Goal: Find specific page/section: Find specific page/section

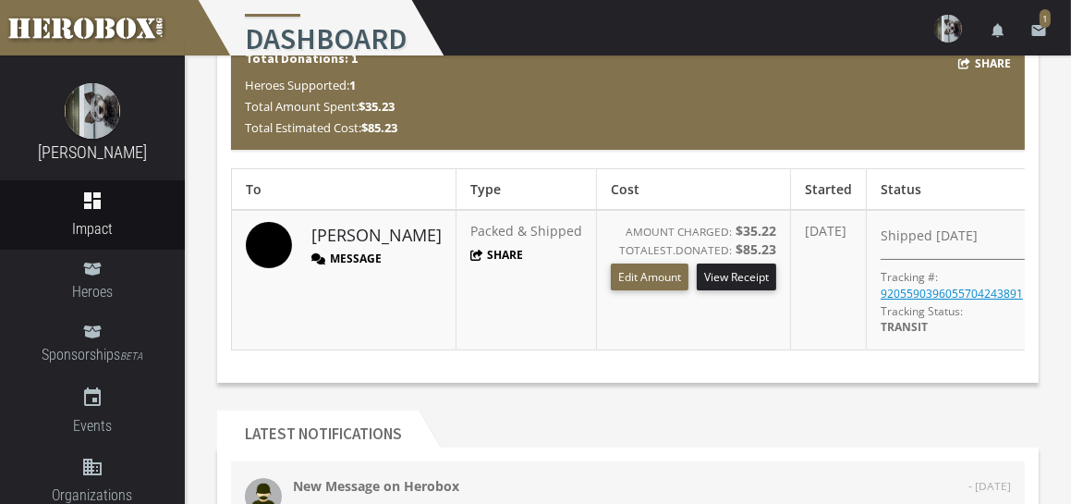
scroll to position [185, 0]
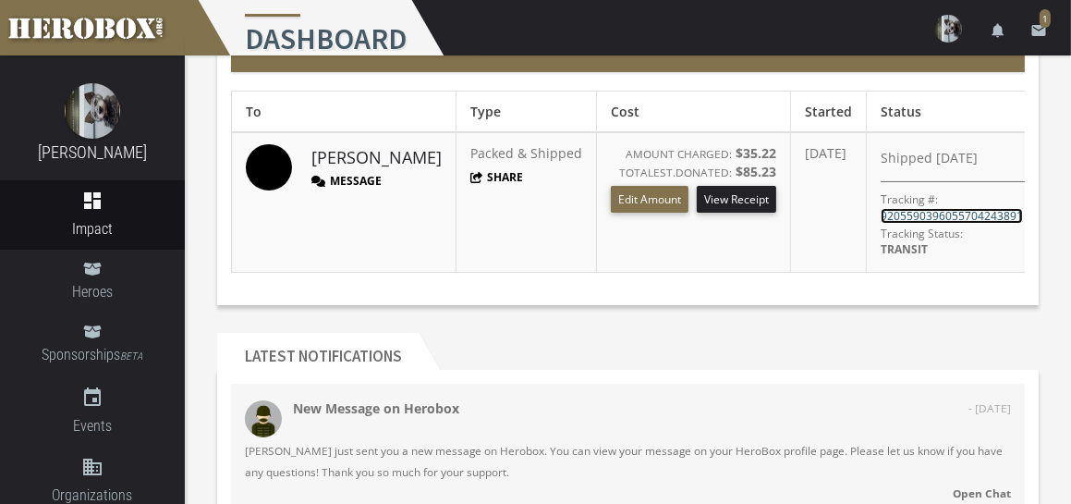
click at [929, 210] on link "9205590396055704243891" at bounding box center [952, 216] width 142 height 16
click at [981, 209] on link "9205590396055704243891" at bounding box center [952, 216] width 142 height 16
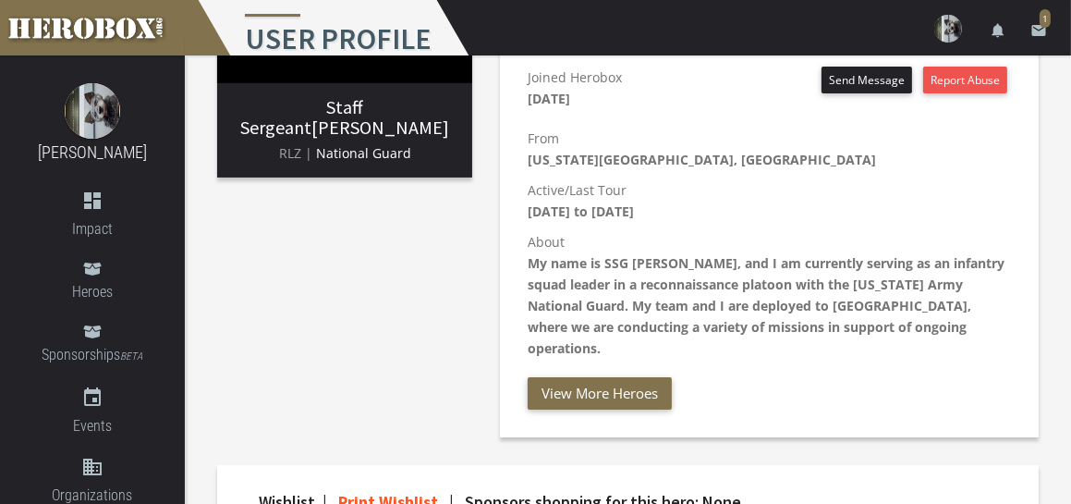
scroll to position [277, 0]
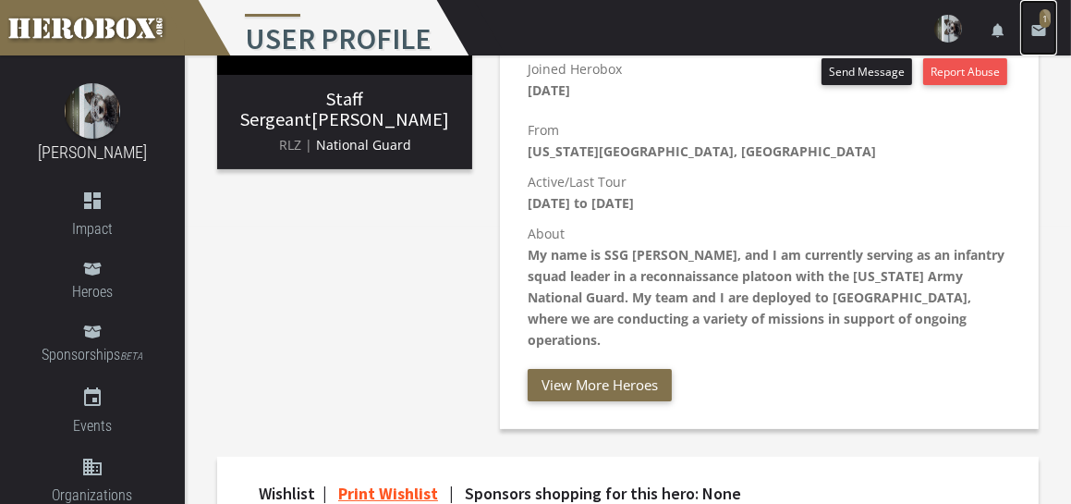
click at [1043, 13] on span "1" at bounding box center [1044, 18] width 11 height 18
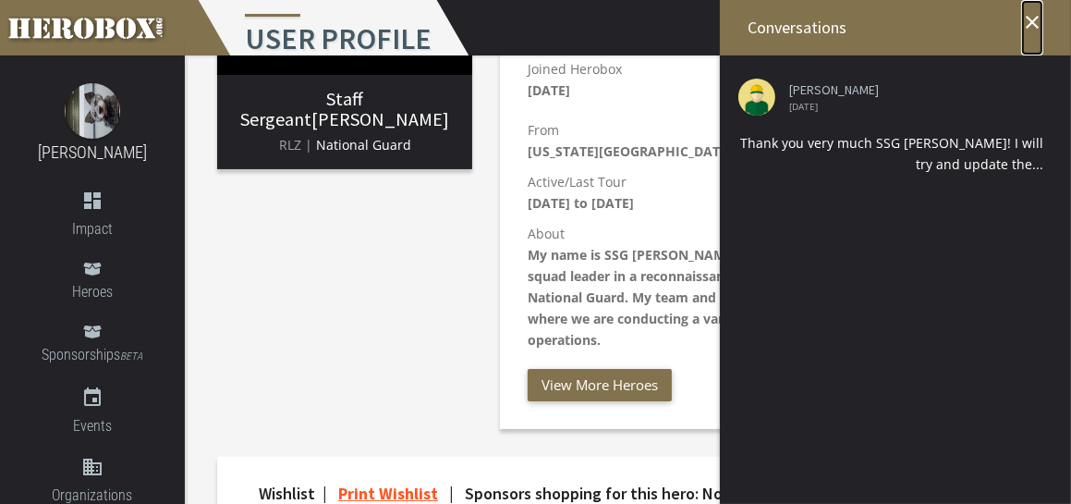
click at [1029, 17] on icon "close" at bounding box center [1032, 22] width 22 height 22
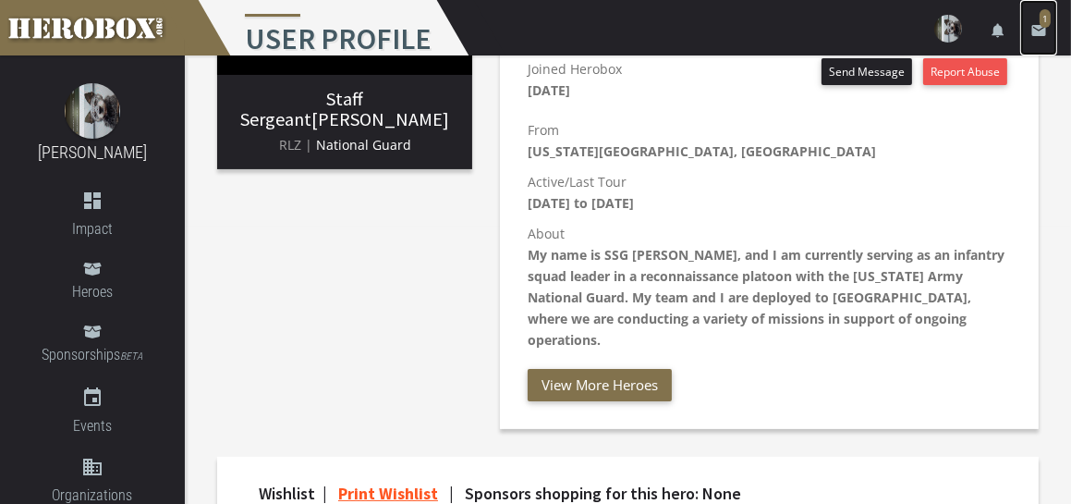
drag, startPoint x: 1039, startPoint y: 20, endPoint x: 1022, endPoint y: 18, distance: 16.9
click at [1022, 18] on link "email 1" at bounding box center [1038, 27] width 37 height 55
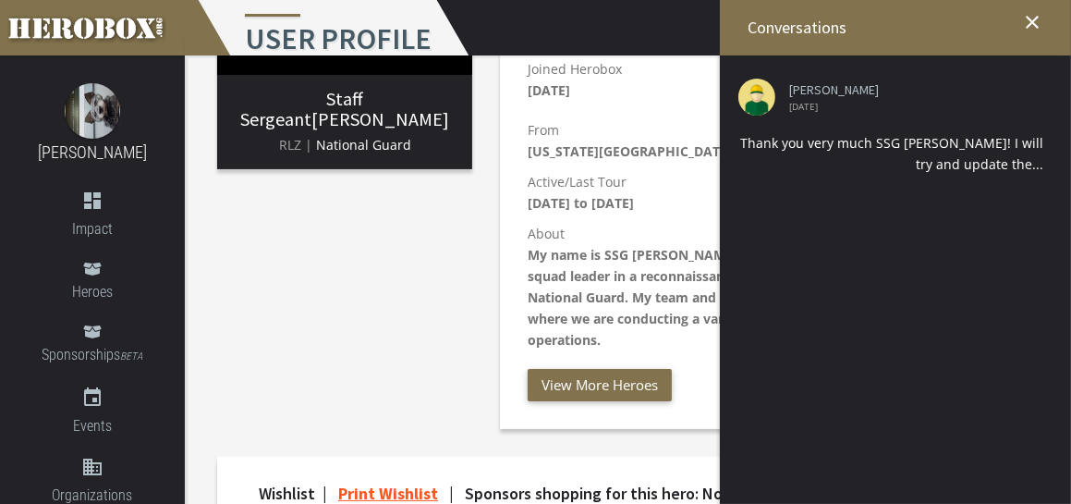
drag, startPoint x: 698, startPoint y: 99, endPoint x: 673, endPoint y: 95, distance: 25.2
click at [695, 100] on div "Joined Herobox [DATE] Send Message Report Abuse" at bounding box center [769, 84] width 483 height 52
click at [680, 16] on div "menu User Profile settings Settings lock Logout notifications email 1" at bounding box center [535, 27] width 1071 height 55
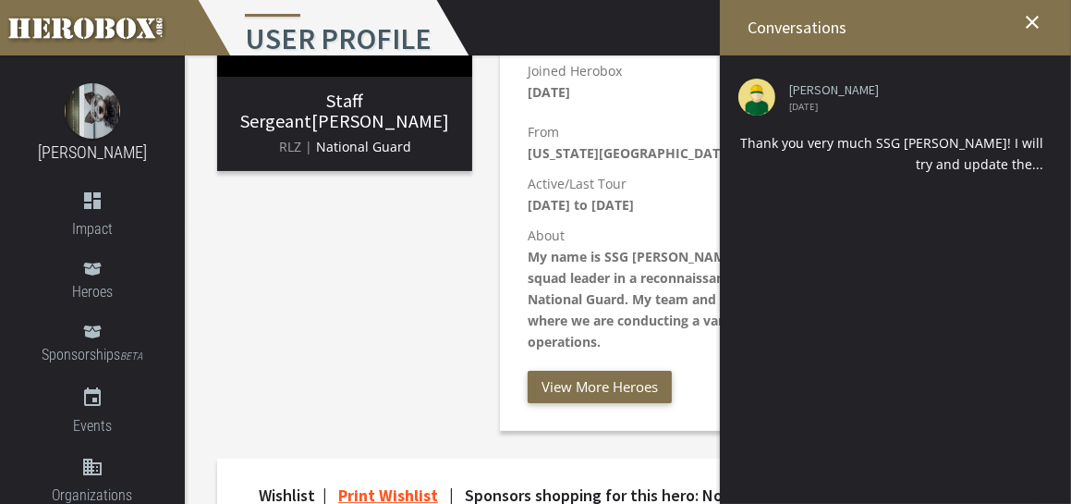
scroll to position [0, 0]
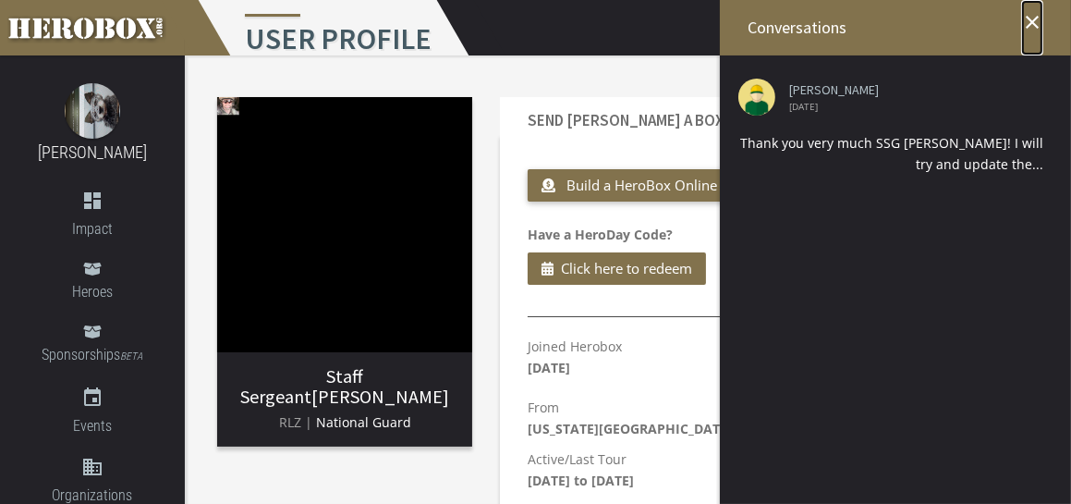
click at [1034, 24] on icon "close" at bounding box center [1032, 22] width 22 height 22
